Goal: Navigation & Orientation: Find specific page/section

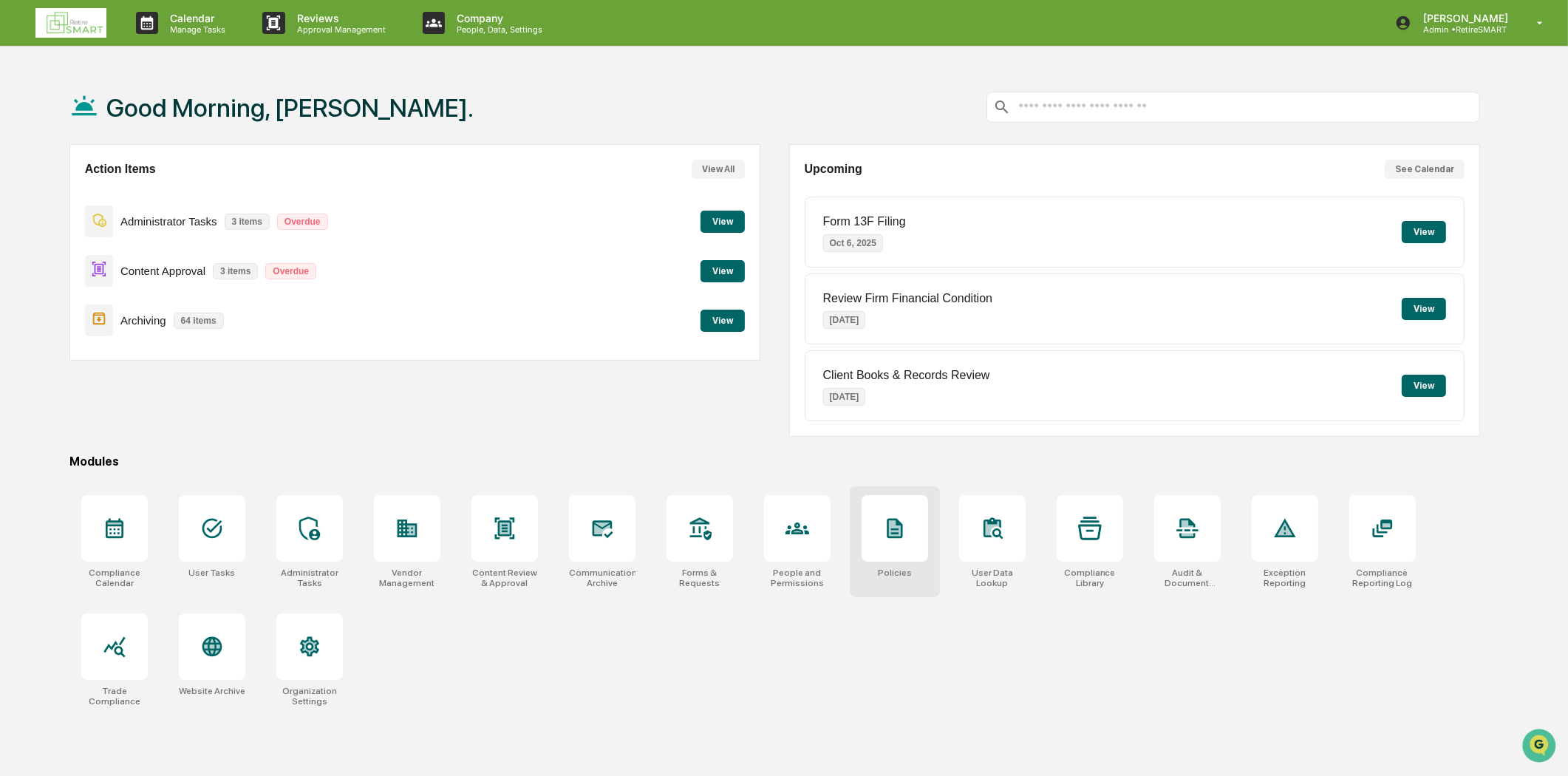
click at [881, 528] on div at bounding box center [895, 528] width 67 height 67
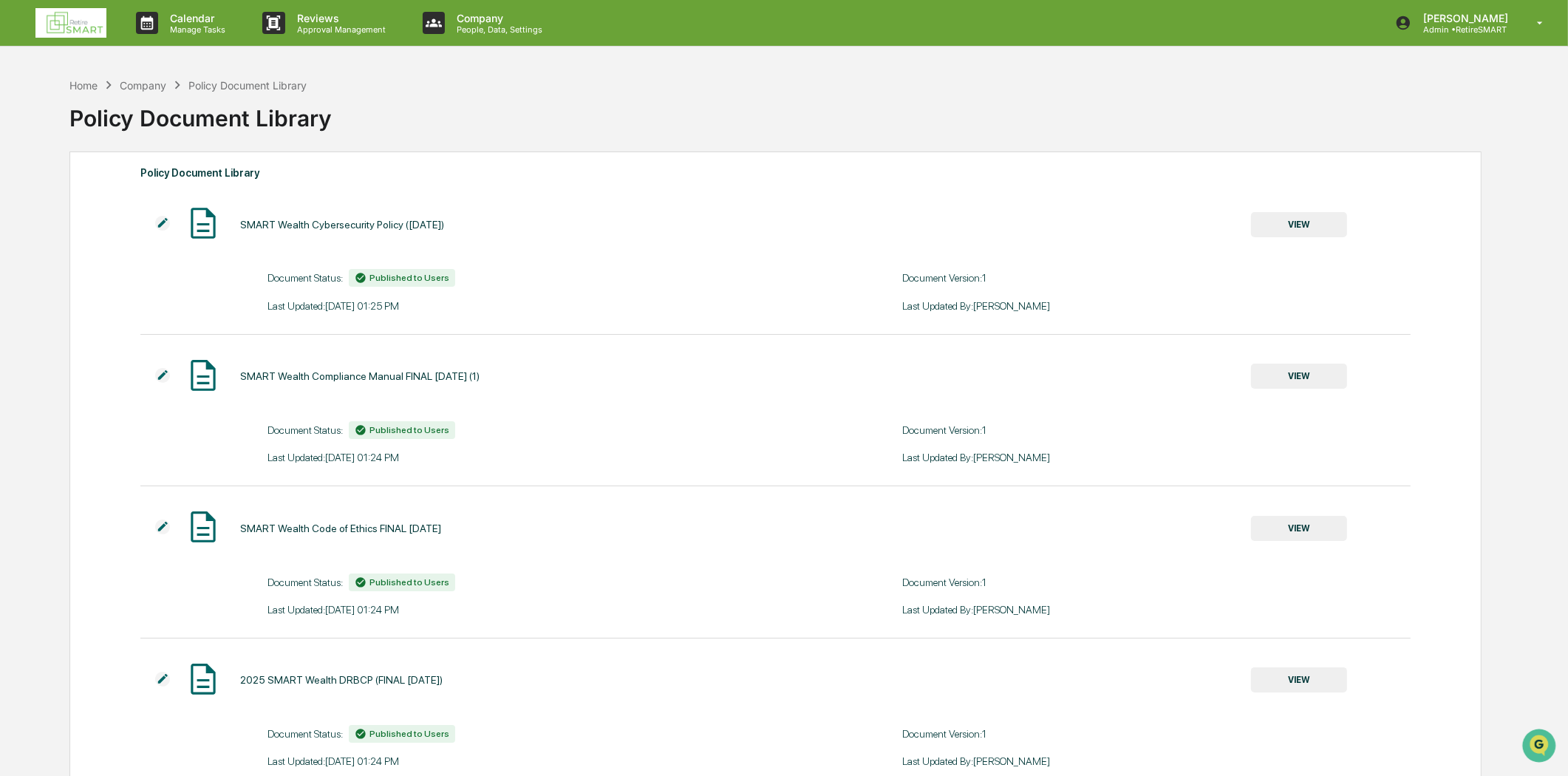
click at [77, 22] on img at bounding box center [71, 23] width 71 height 30
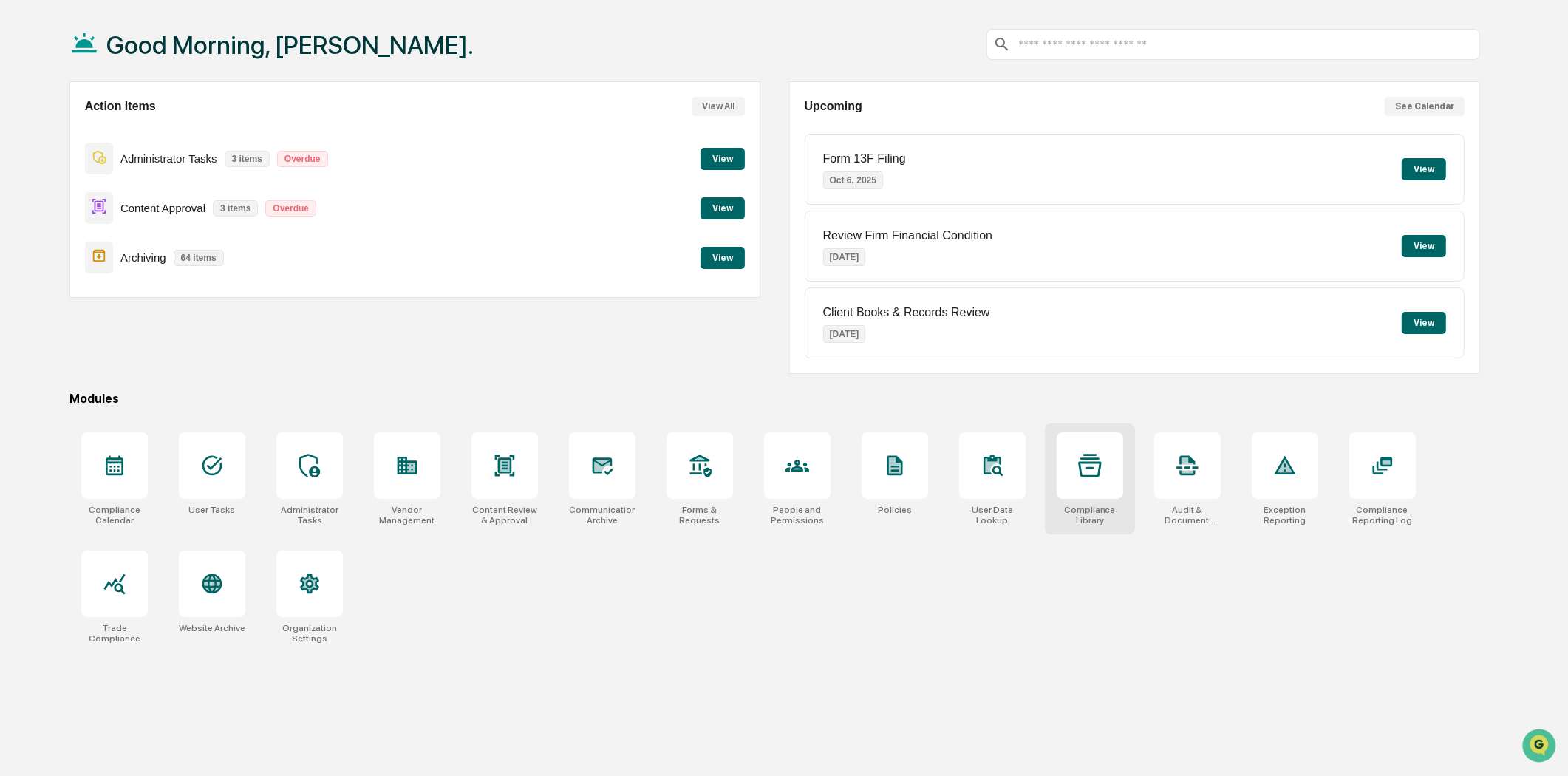
scroll to position [71, 0]
